Goal: Task Accomplishment & Management: Manage account settings

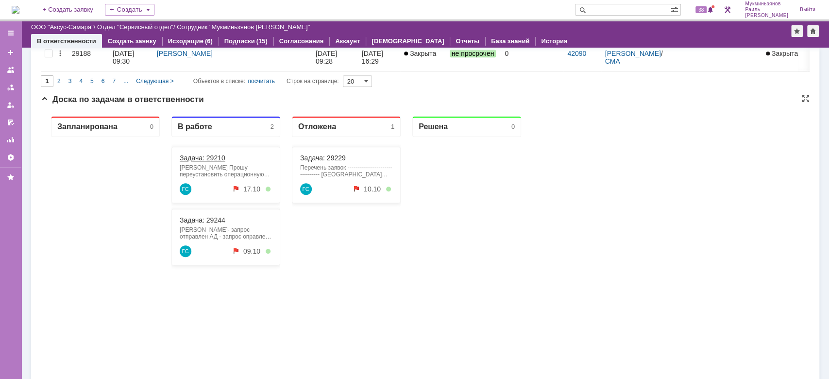
click at [218, 158] on link "Задача: 29210" at bounding box center [203, 158] width 46 height 8
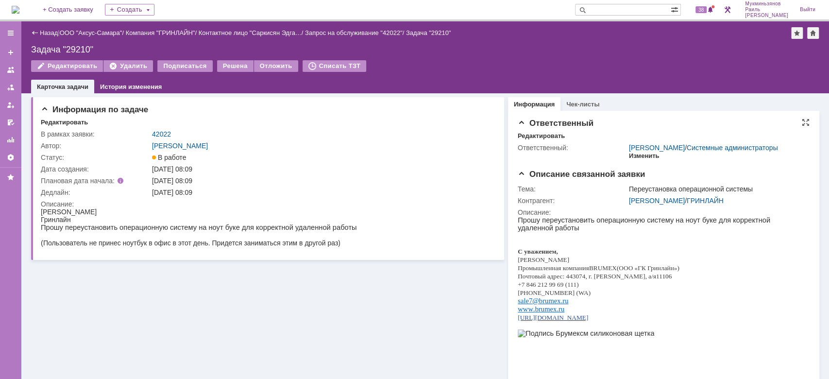
click at [634, 160] on div "Изменить" at bounding box center [644, 156] width 31 height 8
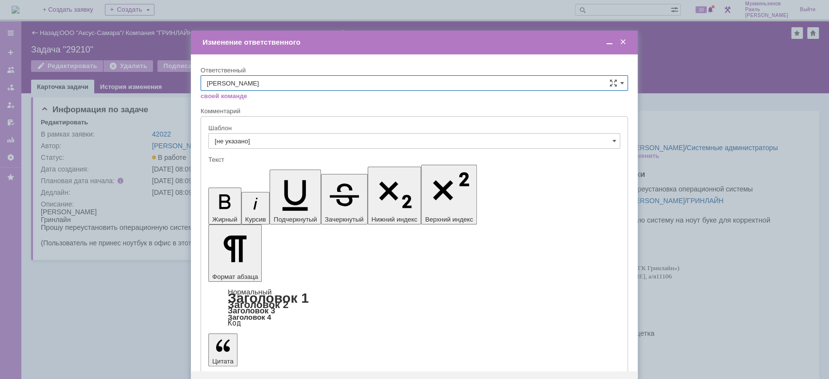
click at [327, 82] on input "[PERSON_NAME]" at bounding box center [413, 83] width 427 height 16
click at [301, 132] on span "Бирзниекс Виталий Вячаславович" at bounding box center [414, 133] width 415 height 8
type input "Бирзниекс Виталий Вячаславович"
click at [621, 42] on span at bounding box center [623, 42] width 10 height 9
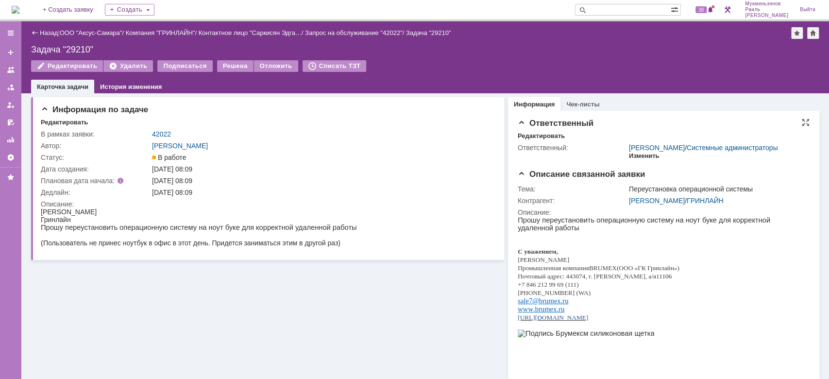
click at [637, 160] on div "Изменить" at bounding box center [644, 156] width 31 height 8
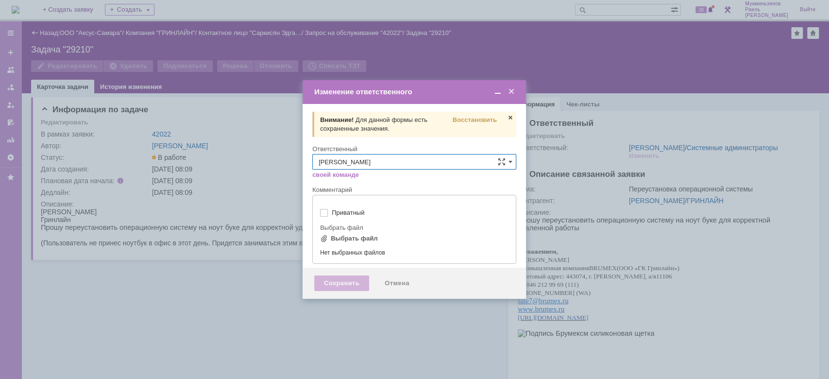
type input "[не указано]"
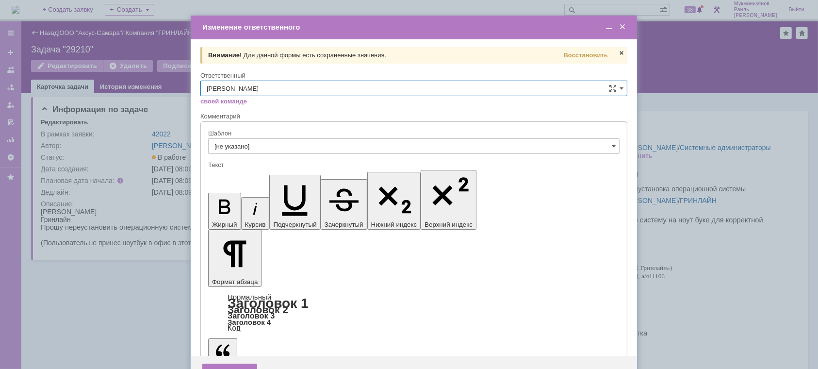
click at [626, 87] on input "[PERSON_NAME]" at bounding box center [413, 89] width 427 height 16
click at [299, 135] on span "Бирзниекс Виталий Вячаславович" at bounding box center [414, 138] width 415 height 8
type input "Бирзниекс Виталий Вячаславович"
click at [234, 364] on div "Сохранить" at bounding box center [229, 372] width 55 height 16
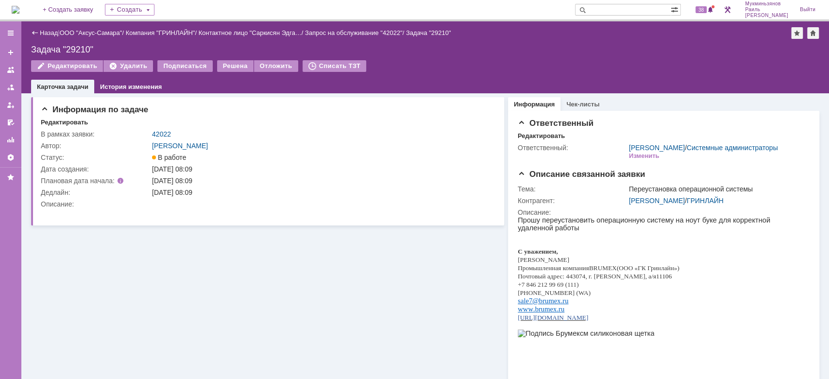
click at [19, 11] on img at bounding box center [16, 10] width 8 height 8
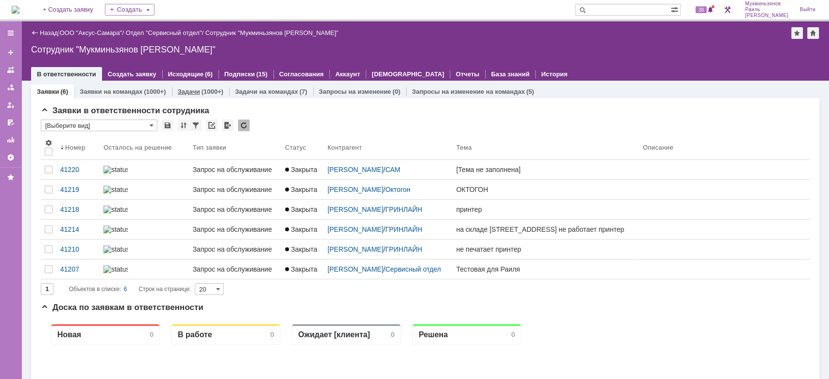
click at [191, 91] on link "Задачи" at bounding box center [189, 91] width 22 height 7
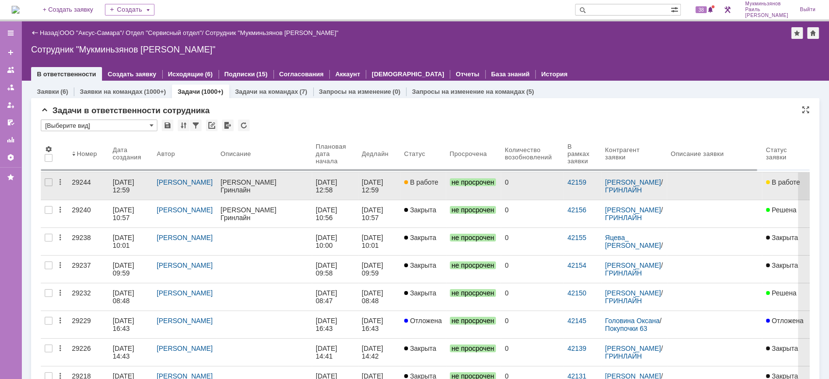
click at [393, 184] on link "[DATE] 12:59" at bounding box center [379, 185] width 42 height 27
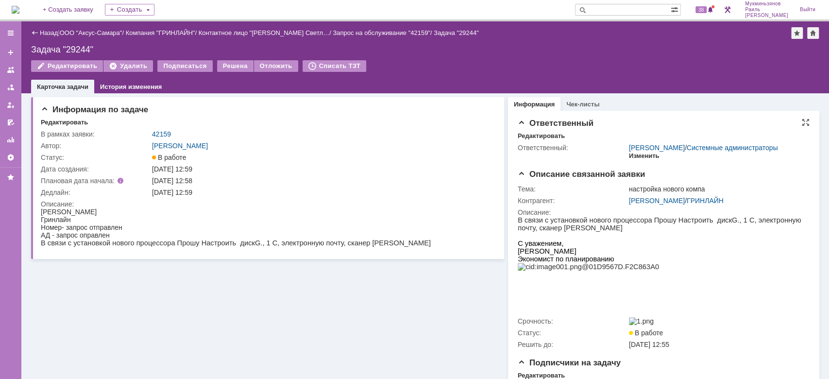
click at [644, 160] on div "Изменить" at bounding box center [644, 156] width 31 height 8
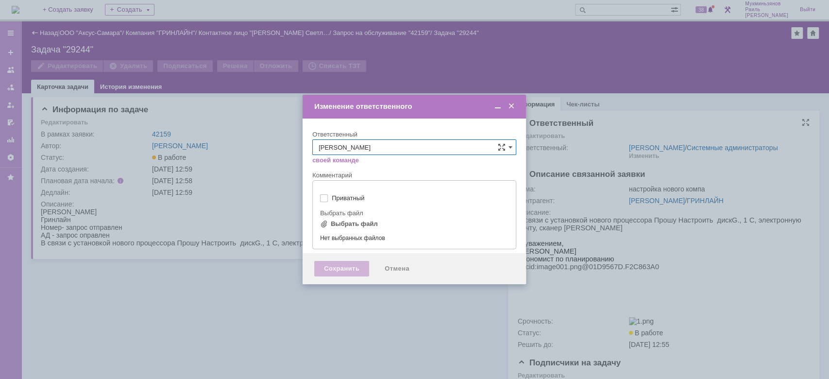
type input "[не указано]"
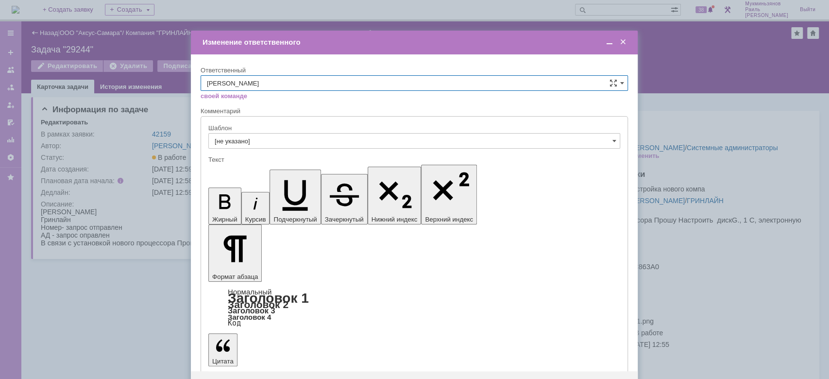
click at [626, 87] on input "[PERSON_NAME]" at bounding box center [413, 83] width 427 height 16
click at [626, 42] on span at bounding box center [623, 42] width 10 height 9
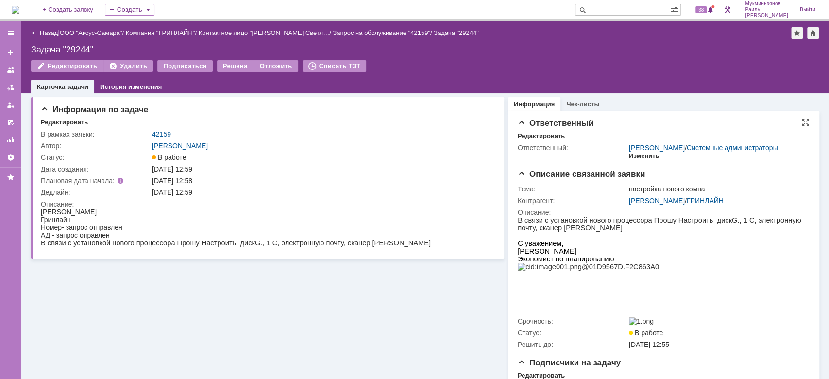
click at [637, 160] on div "Изменить" at bounding box center [644, 156] width 31 height 8
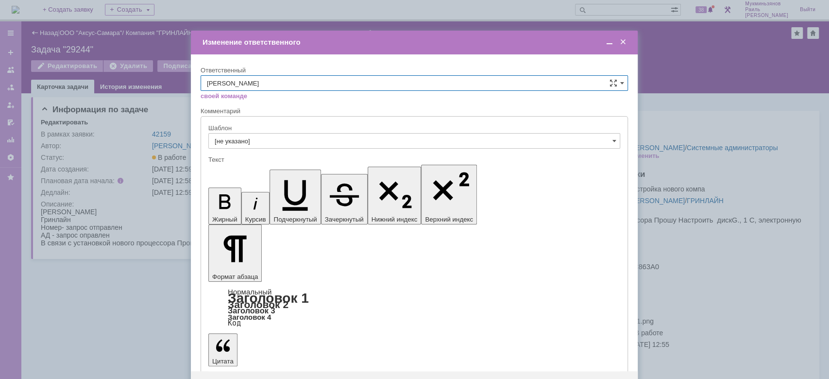
click at [477, 82] on input "[PERSON_NAME]" at bounding box center [413, 83] width 427 height 16
click at [286, 133] on span "Бирзниекс Виталий Вячаславович" at bounding box center [414, 133] width 415 height 8
type input "Бирзниекс Виталий Вячаславович"
click at [235, 371] on div "Сохранить Отмена" at bounding box center [414, 386] width 447 height 31
click at [239, 378] on div "Сохранить" at bounding box center [229, 387] width 55 height 16
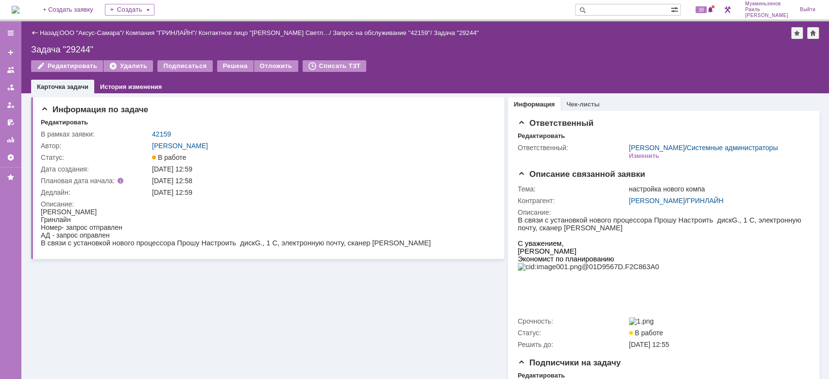
click at [19, 10] on img at bounding box center [16, 10] width 8 height 8
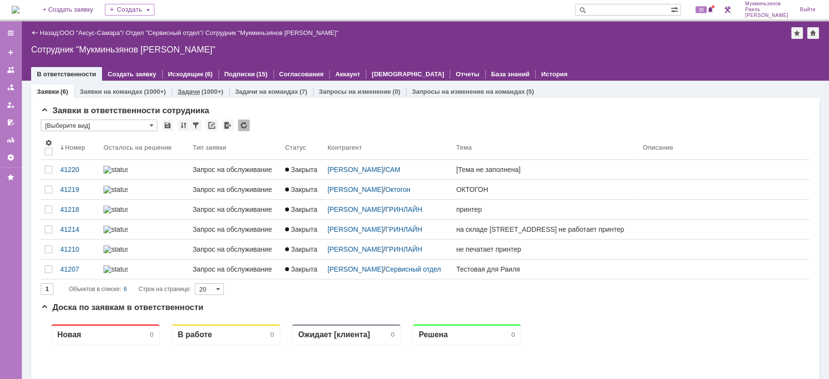
click at [189, 91] on link "Задачи" at bounding box center [189, 91] width 22 height 7
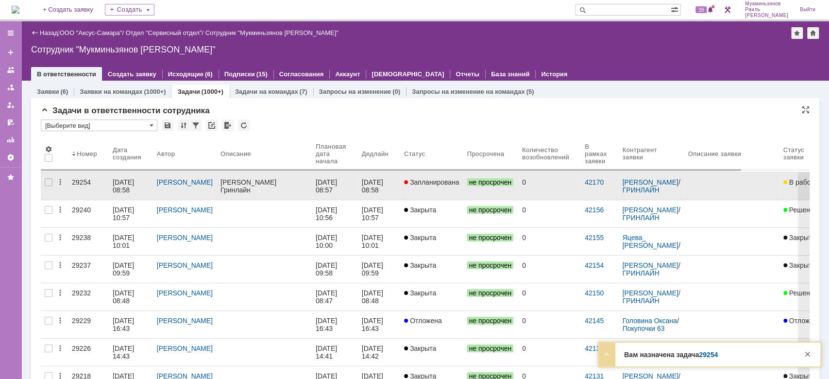
click at [359, 194] on link "16.10.2025 08:58" at bounding box center [379, 185] width 42 height 27
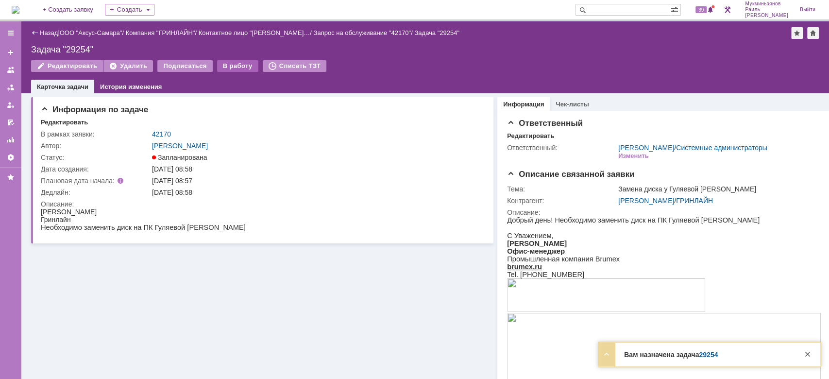
click at [229, 66] on div "В работу" at bounding box center [237, 66] width 41 height 12
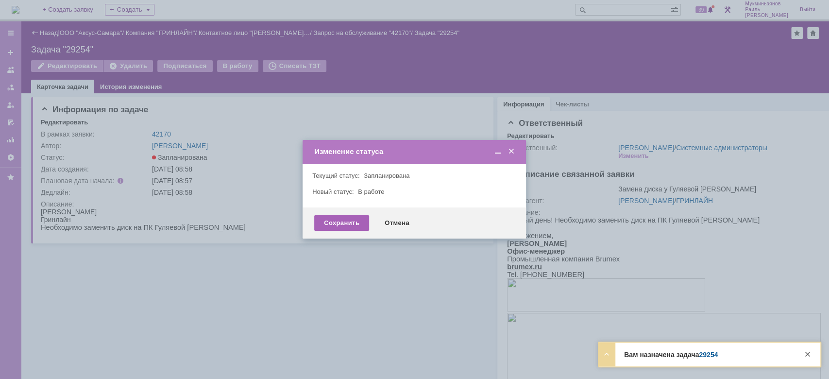
click at [354, 218] on div "Сохранить" at bounding box center [341, 223] width 55 height 16
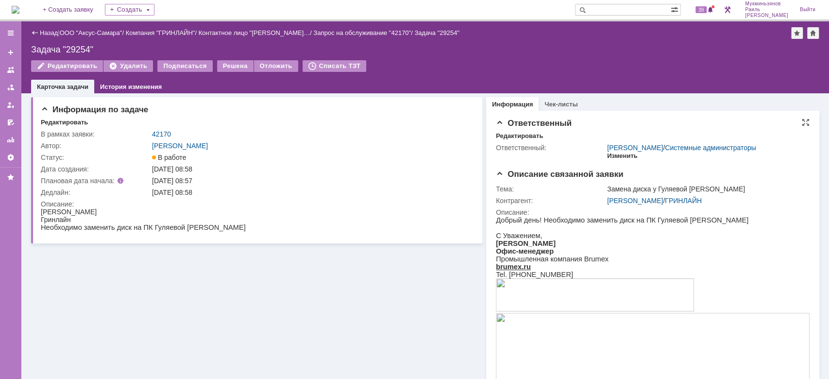
click at [618, 160] on div "Изменить" at bounding box center [622, 156] width 31 height 8
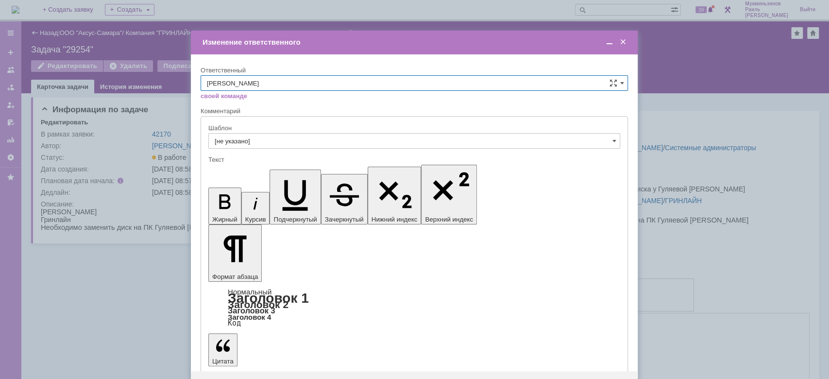
click at [615, 87] on input "[PERSON_NAME]" at bounding box center [413, 83] width 427 height 16
click at [256, 129] on span "[PERSON_NAME]" at bounding box center [414, 133] width 415 height 8
type input "[PERSON_NAME]"
click at [224, 378] on div "Сохранить" at bounding box center [229, 387] width 55 height 16
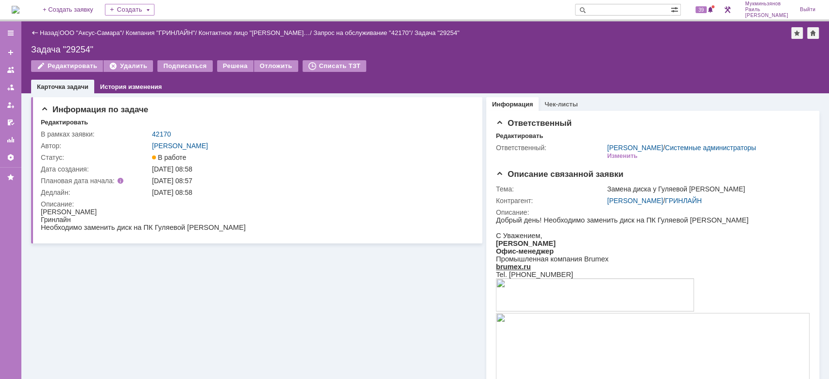
click at [19, 14] on img at bounding box center [16, 10] width 8 height 8
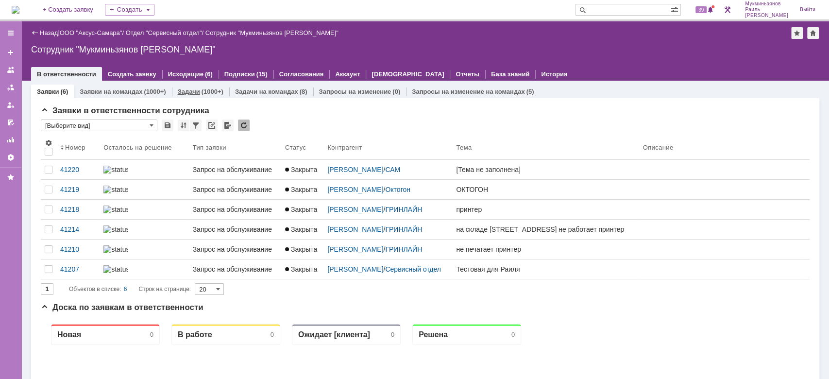
click at [184, 88] on link "Задачи" at bounding box center [189, 91] width 22 height 7
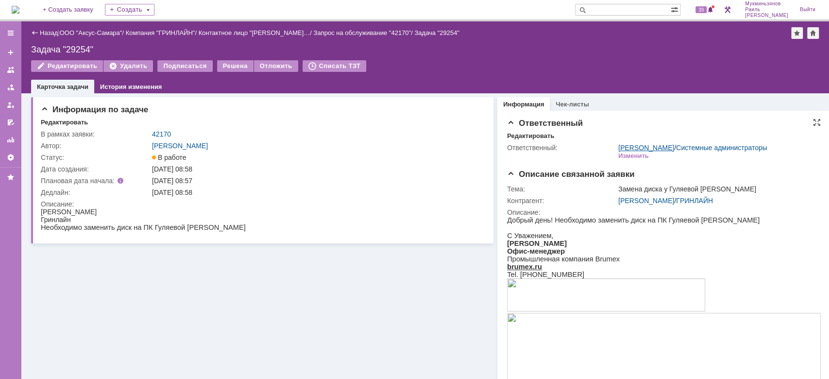
click at [643, 149] on link "Бирзниекс Виталий Вячаславович" at bounding box center [646, 148] width 56 height 8
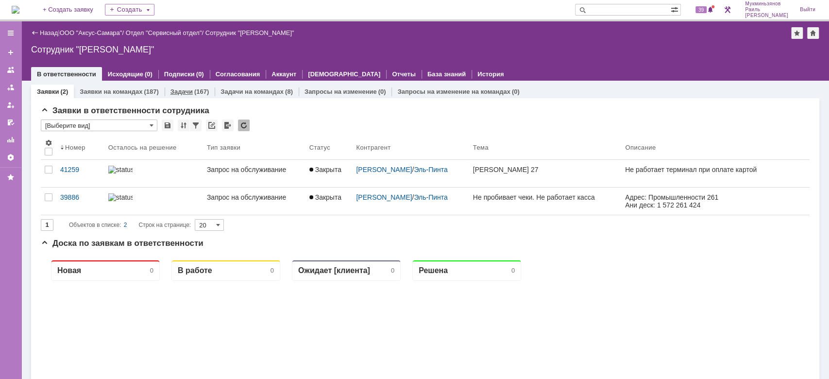
click at [177, 90] on link "Задачи" at bounding box center [181, 91] width 22 height 7
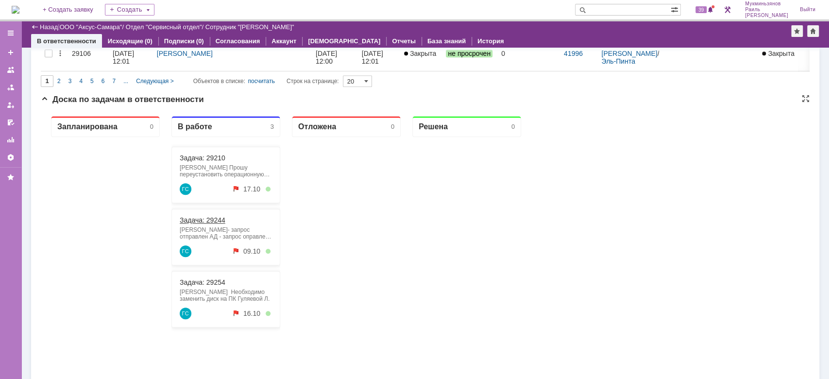
click at [195, 220] on link "Задача: 29244" at bounding box center [203, 220] width 46 height 8
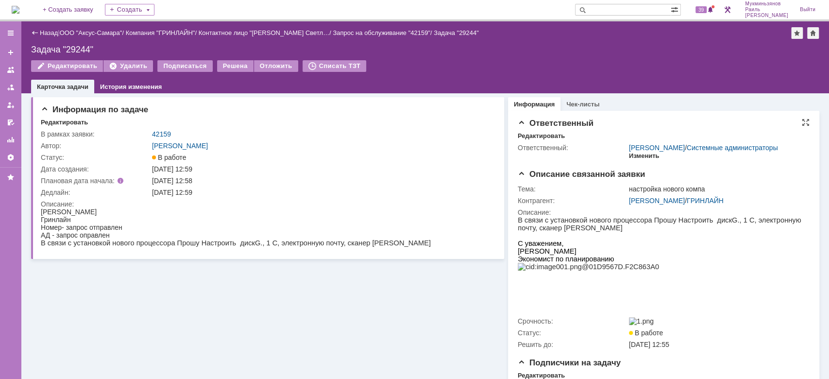
click at [641, 160] on div "Изменить" at bounding box center [644, 156] width 31 height 8
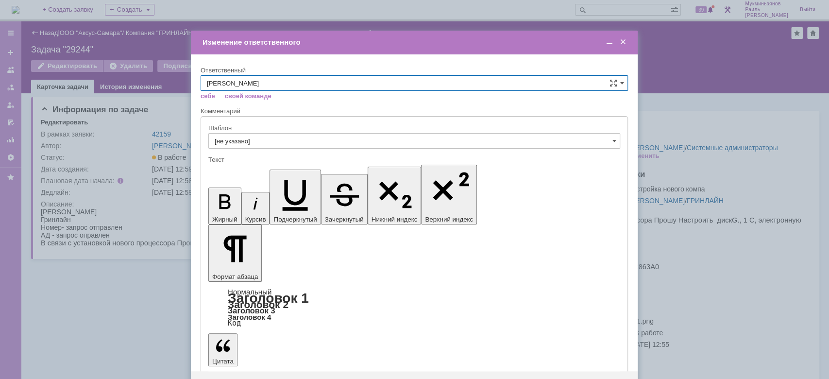
click at [625, 86] on input "Бирзниекс Виталий Вячаславович" at bounding box center [413, 83] width 427 height 16
click at [291, 179] on span "[PERSON_NAME]" at bounding box center [414, 181] width 415 height 8
type input "[PERSON_NAME]"
click at [237, 378] on div "Сохранить" at bounding box center [229, 387] width 55 height 16
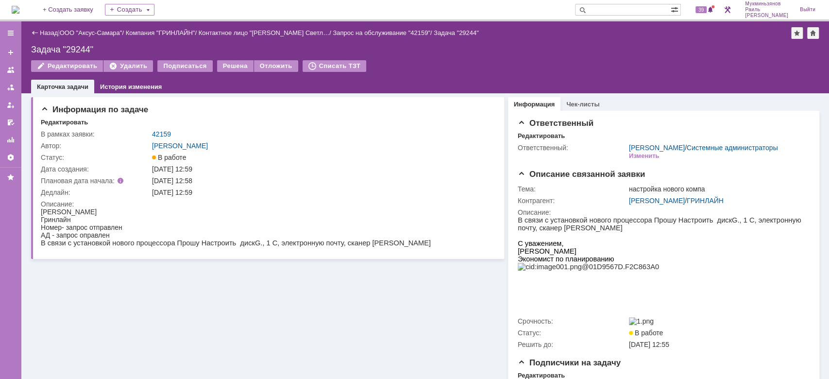
click at [19, 11] on img at bounding box center [16, 10] width 8 height 8
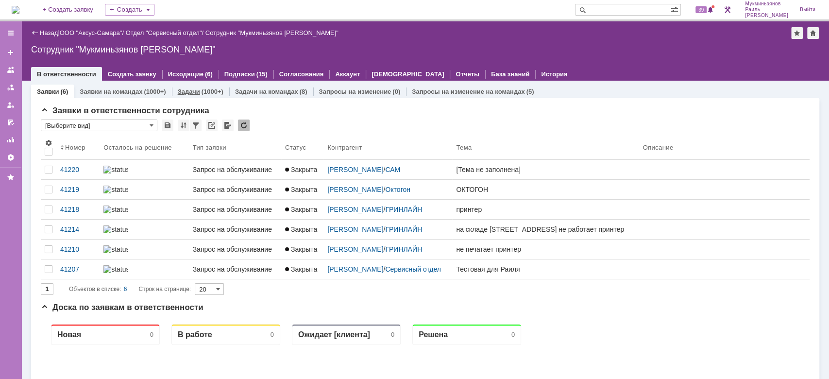
click at [201, 88] on div "(1000+)" at bounding box center [212, 91] width 22 height 7
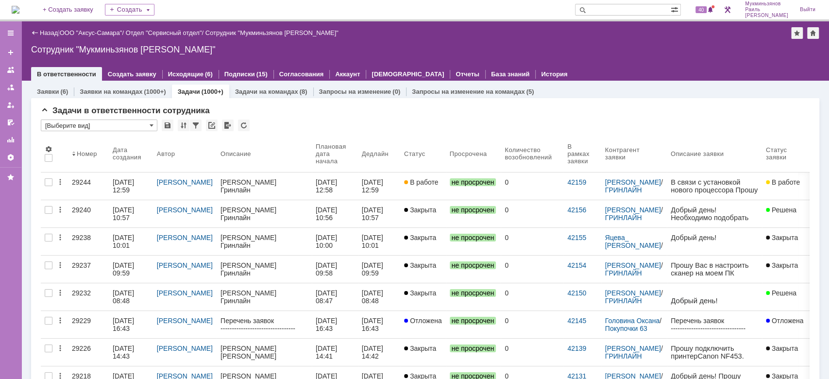
click at [634, 68] on div "В ответственности Создать заявку Исходящие (6) Подписки (15) Согласования Аккау…" at bounding box center [425, 74] width 788 height 14
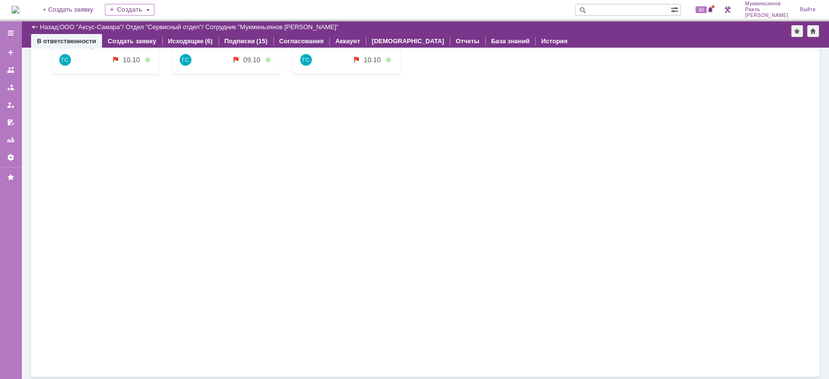
scroll to position [621, 0]
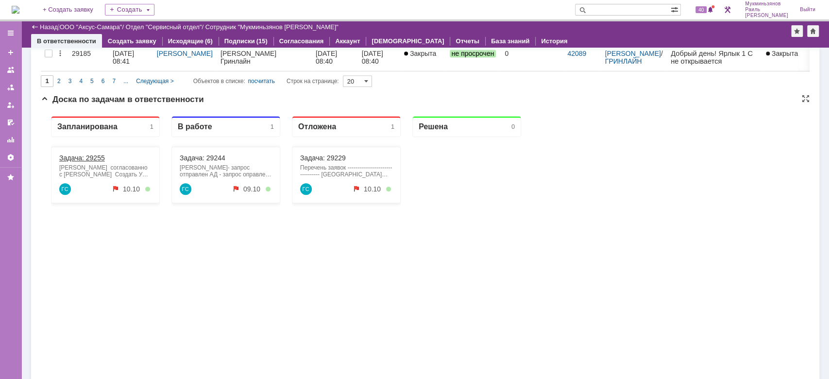
click at [96, 159] on link "Задача: 29255" at bounding box center [82, 158] width 46 height 8
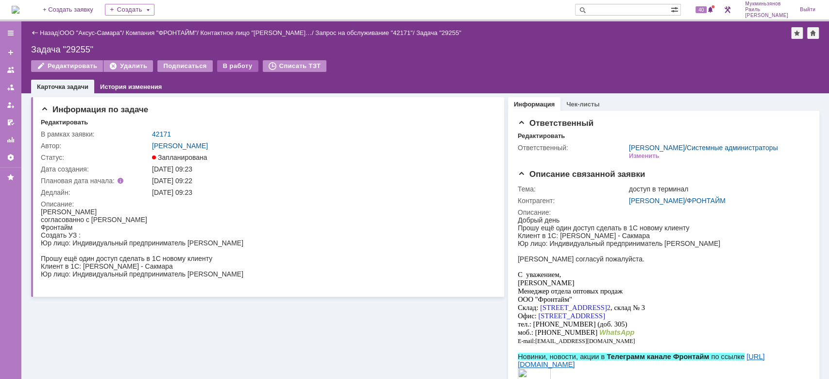
click at [233, 62] on div "В работу" at bounding box center [237, 66] width 41 height 12
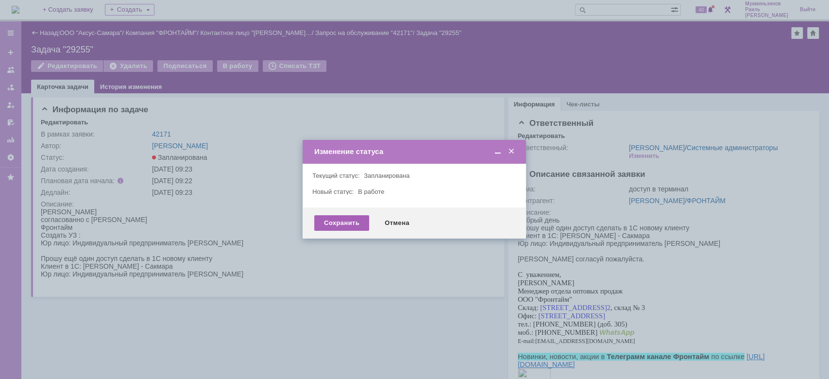
click at [339, 221] on div "Сохранить" at bounding box center [341, 223] width 55 height 16
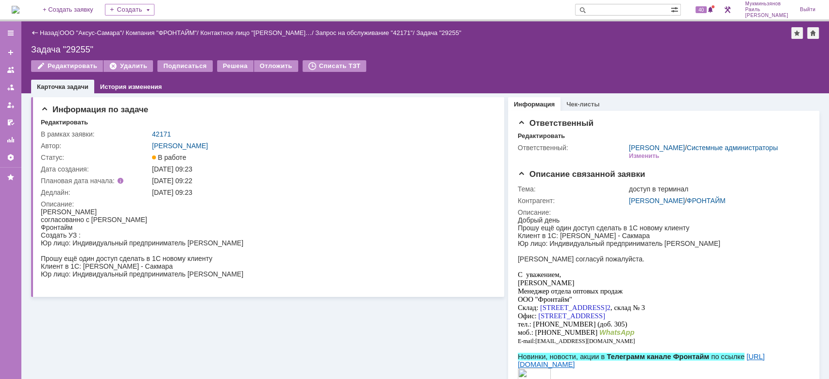
click at [642, 76] on div "Редактировать Удалить Подписаться Решена Отложить Списать ТЗТ" at bounding box center [425, 70] width 788 height 20
drag, startPoint x: 790, startPoint y: 186, endPoint x: 773, endPoint y: 186, distance: 17.0
click at [784, 186] on div "Описание связанной заявки Тема: доступ в терминал Контрагент: Надежда Дмитриева…" at bounding box center [663, 315] width 292 height 292
click at [301, 336] on div "Информация по задаче Редактировать В рамках заявки: 42171 Автор: Галстьян Степа…" at bounding box center [267, 298] width 473 height 411
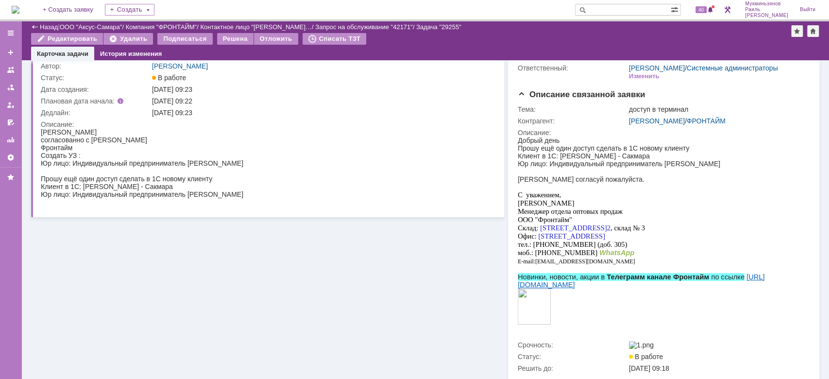
scroll to position [65, 0]
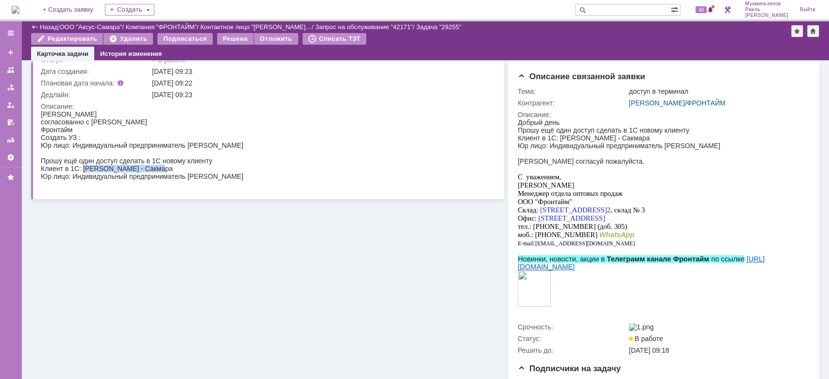
drag, startPoint x: 83, startPoint y: 166, endPoint x: 156, endPoint y: 167, distance: 72.3
click at [158, 167] on div "Клиент в 1С: Гамзин В.Г. - Сакмара Юр лицо: Индивидуальный предприниматель Гамз…" at bounding box center [142, 173] width 202 height 16
copy div "Гамзин В.Г. - Сакмара"
click at [112, 179] on div "Клиент в 1С: Гамзин В.Г. - Сакмара Юр лицо: Индивидуальный предприниматель Гамз…" at bounding box center [142, 173] width 202 height 16
drag, startPoint x: 188, startPoint y: 177, endPoint x: 285, endPoint y: 184, distance: 96.9
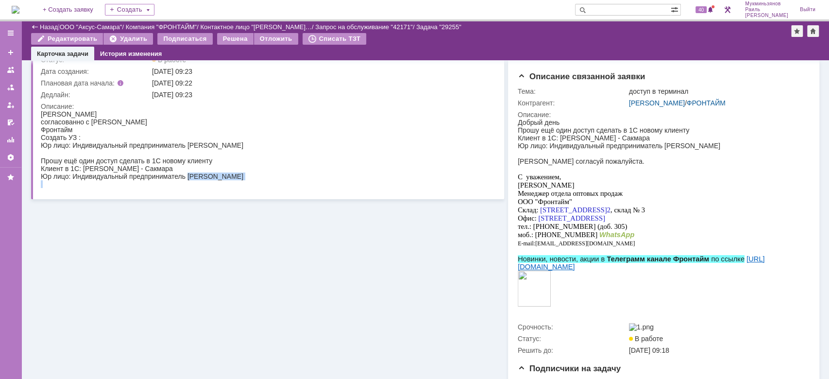
click at [286, 177] on html "Дмитриева Надежда согласованно с Азизовой Румиёй Фронтайм Создать УЗ : Юр лицо:…" at bounding box center [263, 149] width 445 height 78
copy body "Гамзин Вадим Геннадьевич"
click at [779, 214] on div "С уважением, Дмитриева Надежда Менеджер отдела оптовых продаж ООО "Фронтайм" Ск…" at bounding box center [659, 193] width 284 height 41
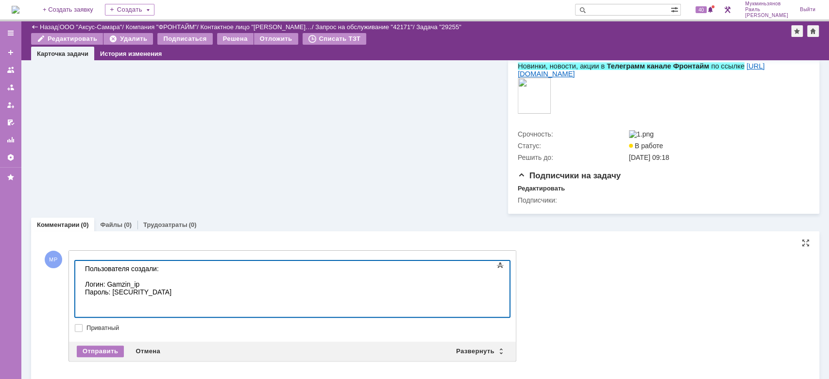
scroll to position [261, 4]
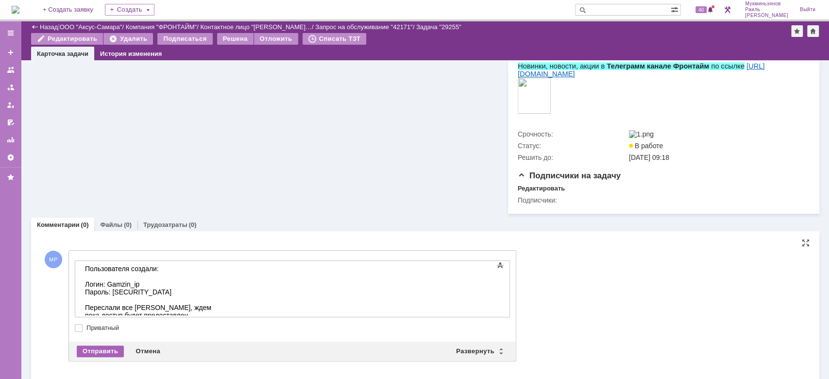
click at [111, 357] on div "Отправить" at bounding box center [100, 351] width 47 height 12
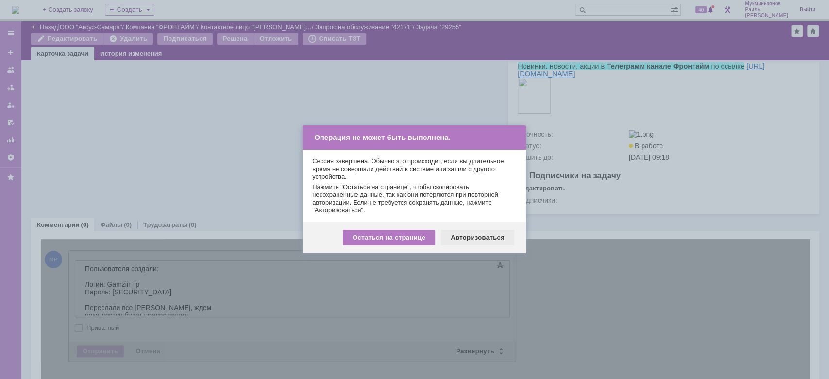
click at [482, 237] on div "Авторизоваться" at bounding box center [477, 238] width 73 height 16
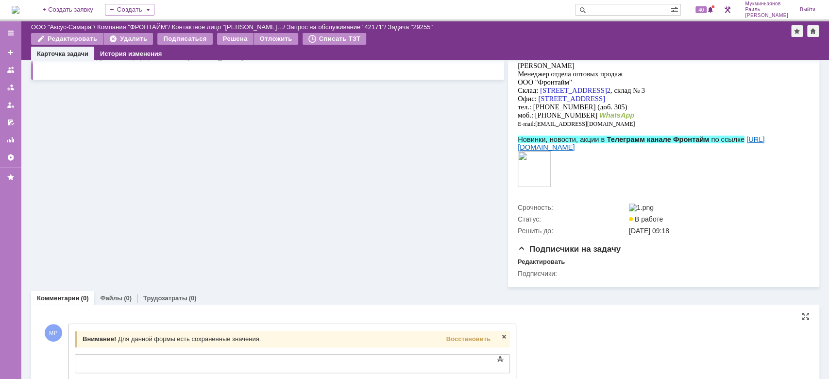
scroll to position [255, 0]
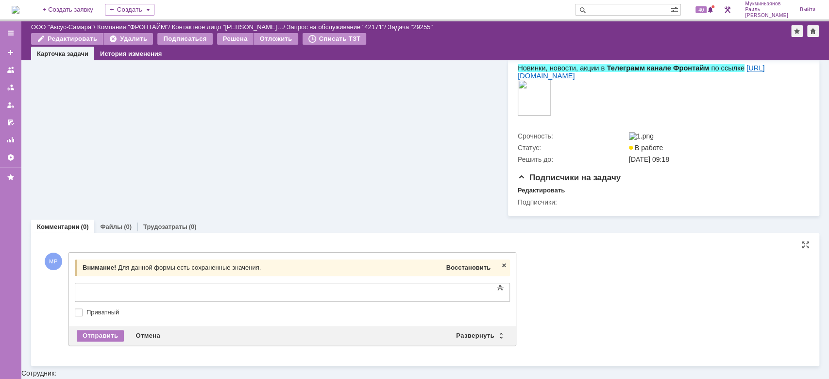
click at [466, 271] on span "Восстановить" at bounding box center [468, 267] width 44 height 7
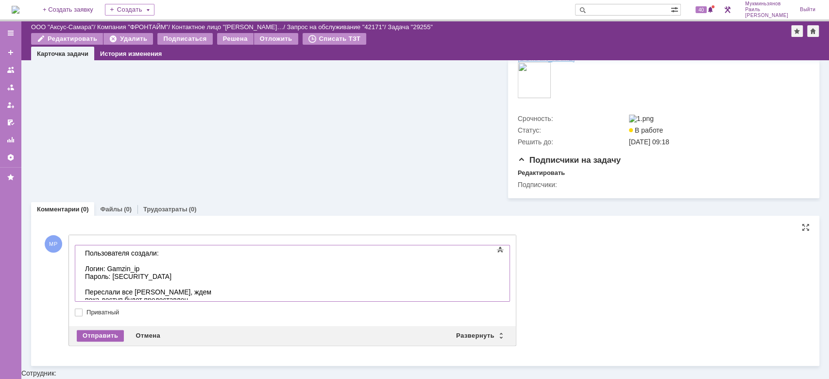
click at [101, 341] on div "Отправить" at bounding box center [100, 336] width 47 height 12
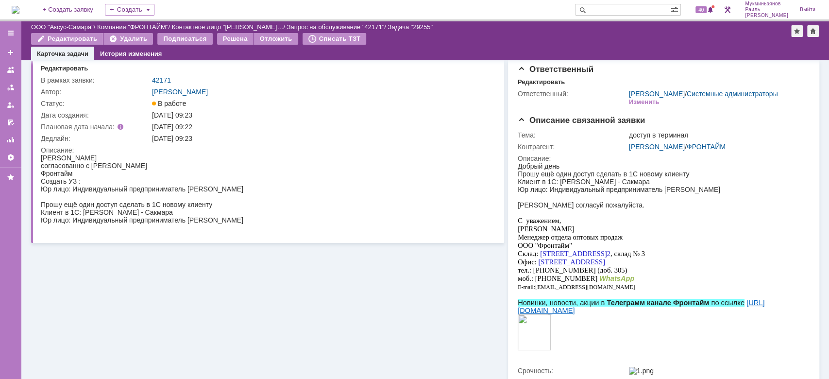
scroll to position [0, 0]
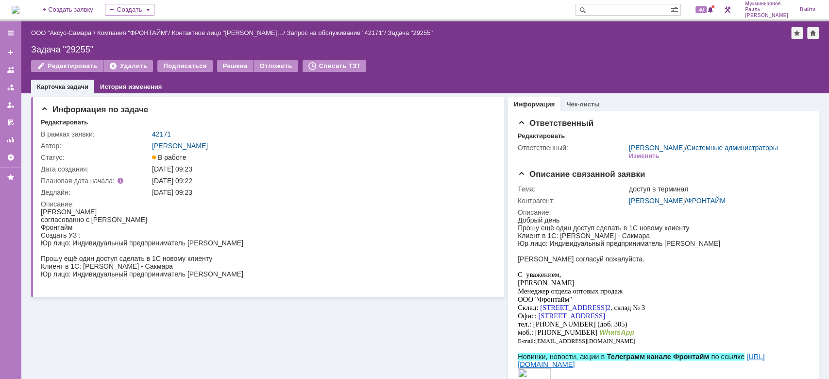
click at [19, 6] on img at bounding box center [16, 10] width 8 height 8
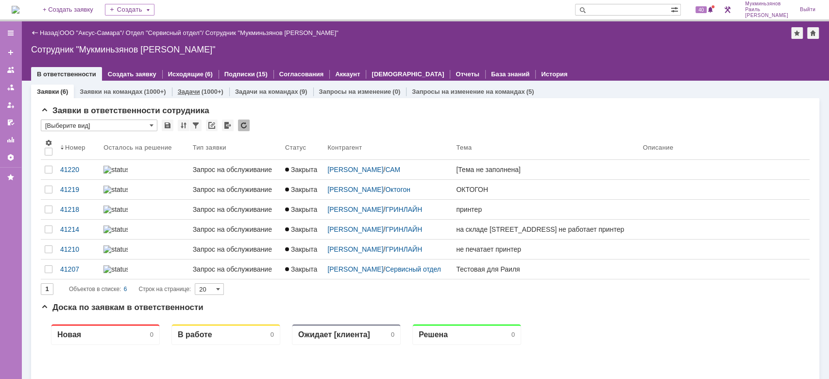
click at [195, 91] on link "Задачи" at bounding box center [189, 91] width 22 height 7
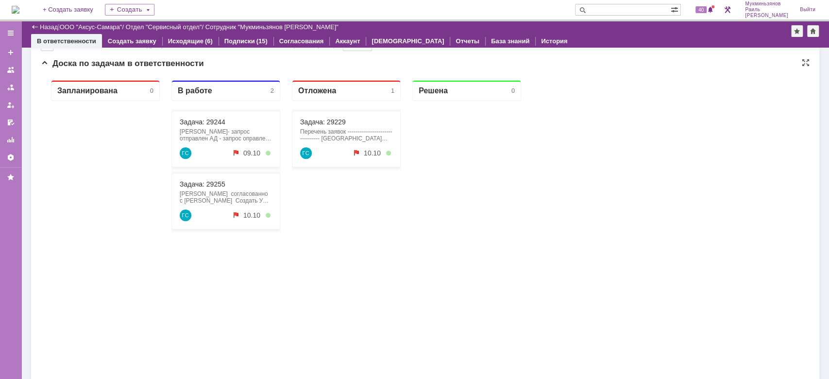
scroll to position [556, 0]
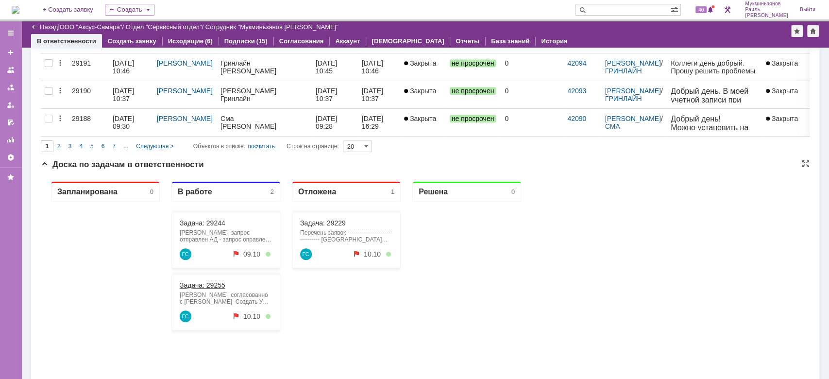
click at [198, 283] on link "Задача: 29255" at bounding box center [203, 285] width 46 height 8
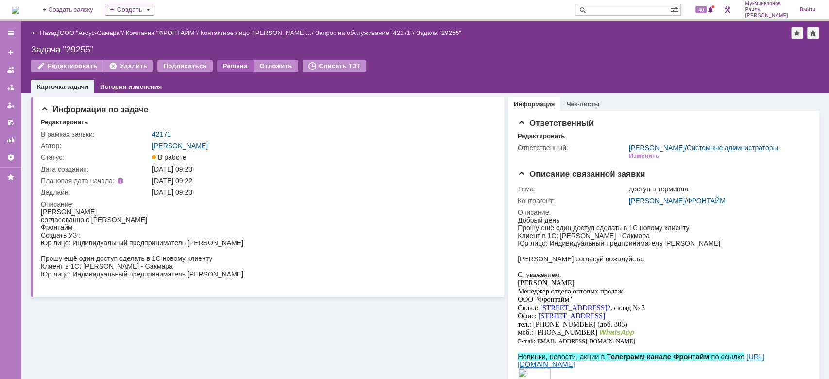
click at [229, 67] on div "Решена" at bounding box center [235, 66] width 36 height 12
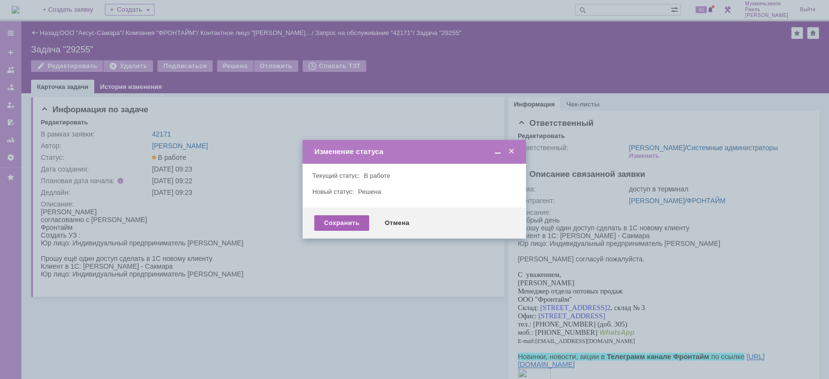
click at [342, 224] on div "Сохранить" at bounding box center [341, 223] width 55 height 16
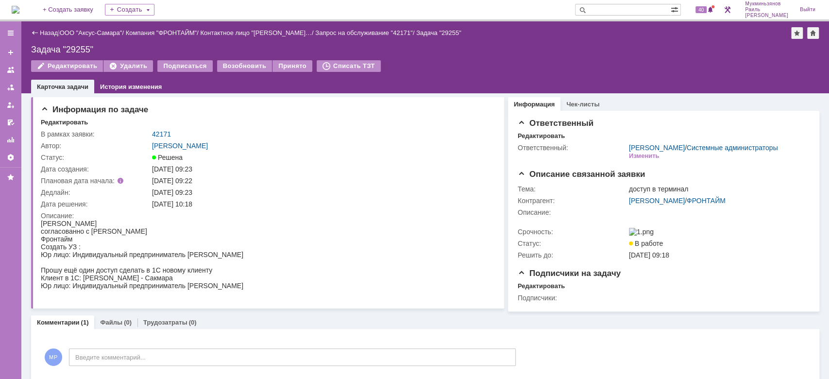
click at [19, 10] on img at bounding box center [16, 10] width 8 height 8
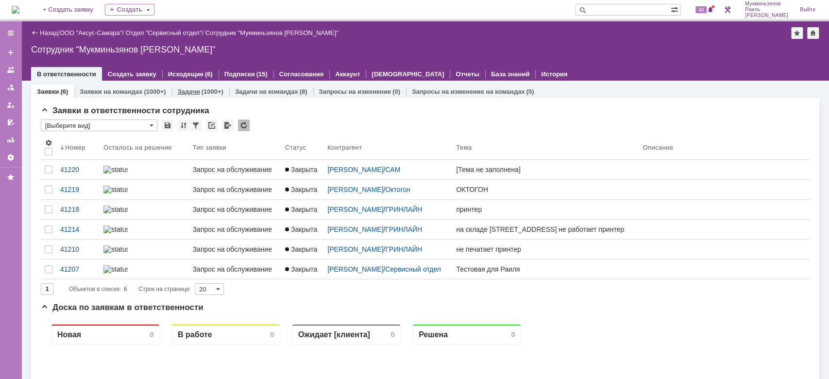
click at [184, 89] on link "Задачи" at bounding box center [189, 91] width 22 height 7
